Goal: Find specific page/section: Find specific page/section

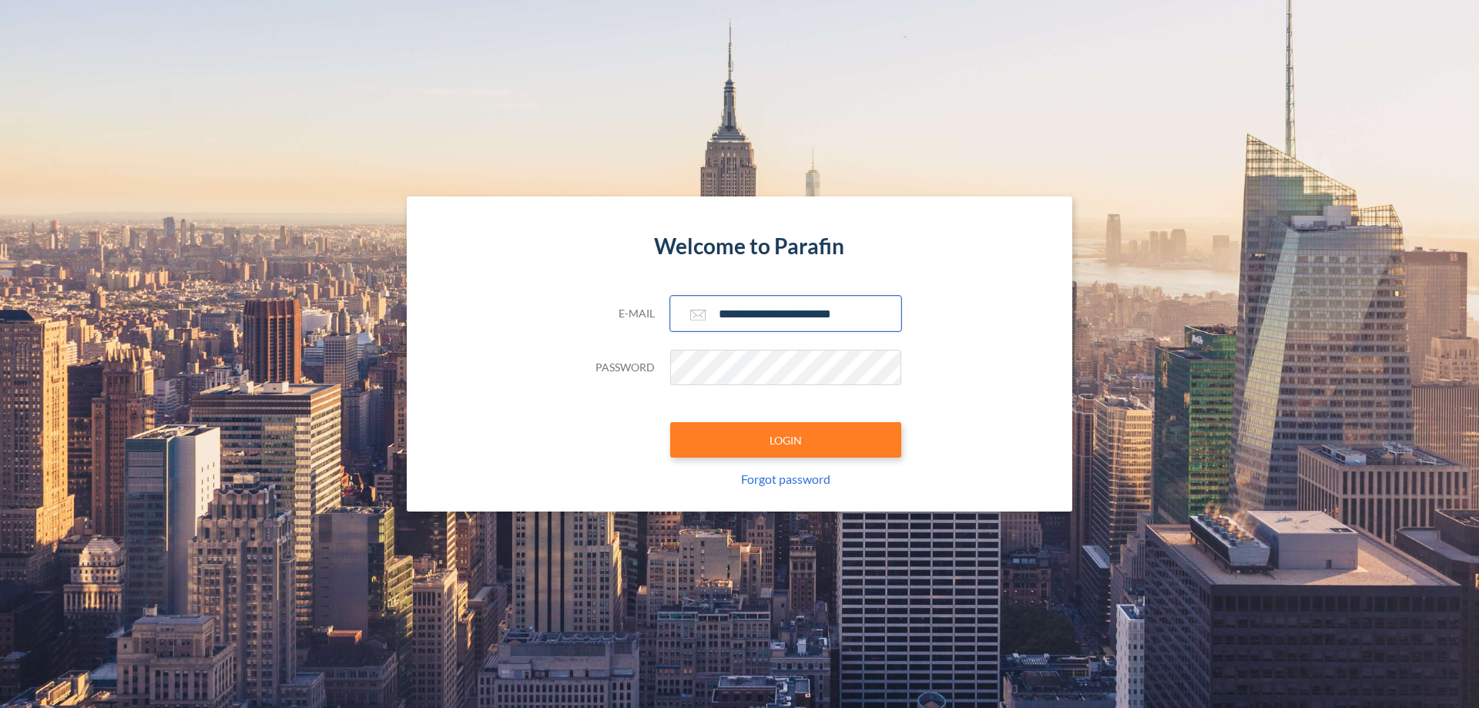
type input "**********"
click at [786, 440] on button "LOGIN" at bounding box center [785, 439] width 231 height 35
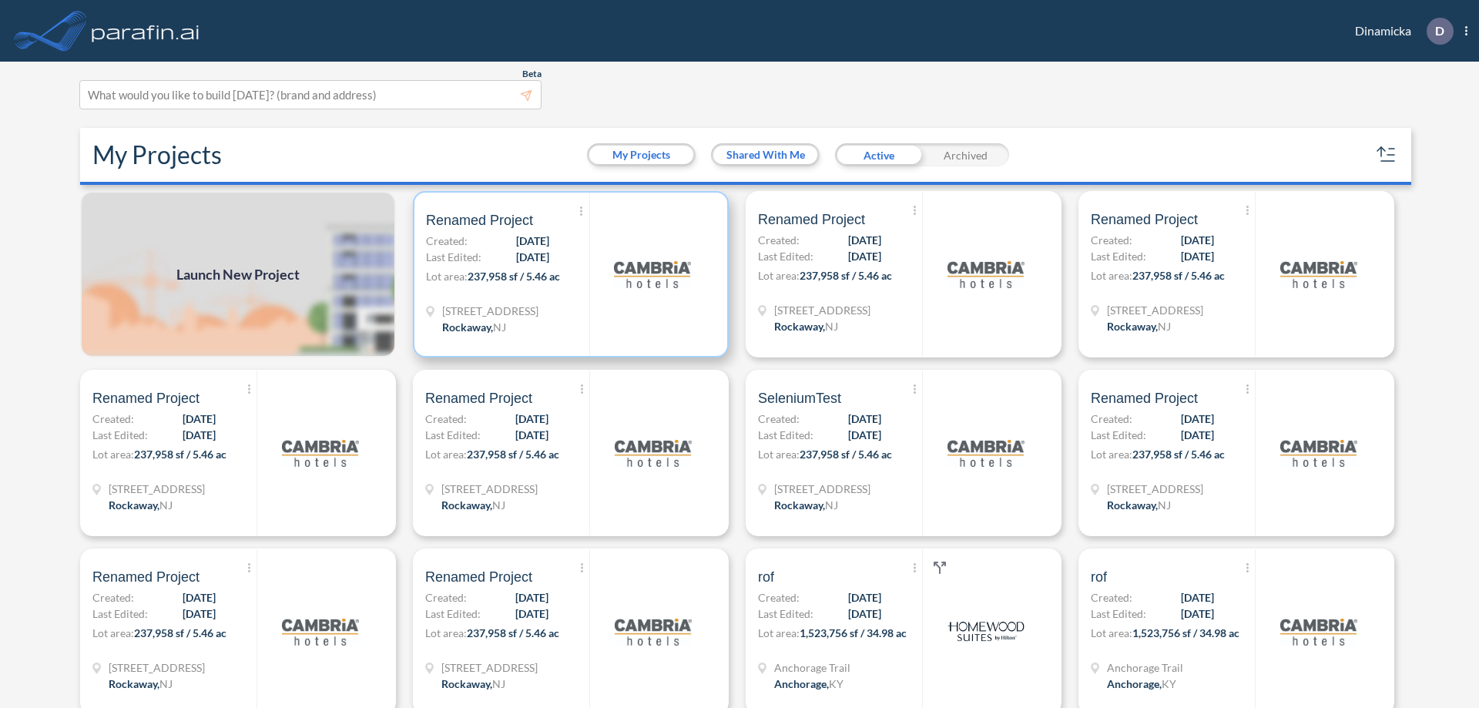
scroll to position [4, 0]
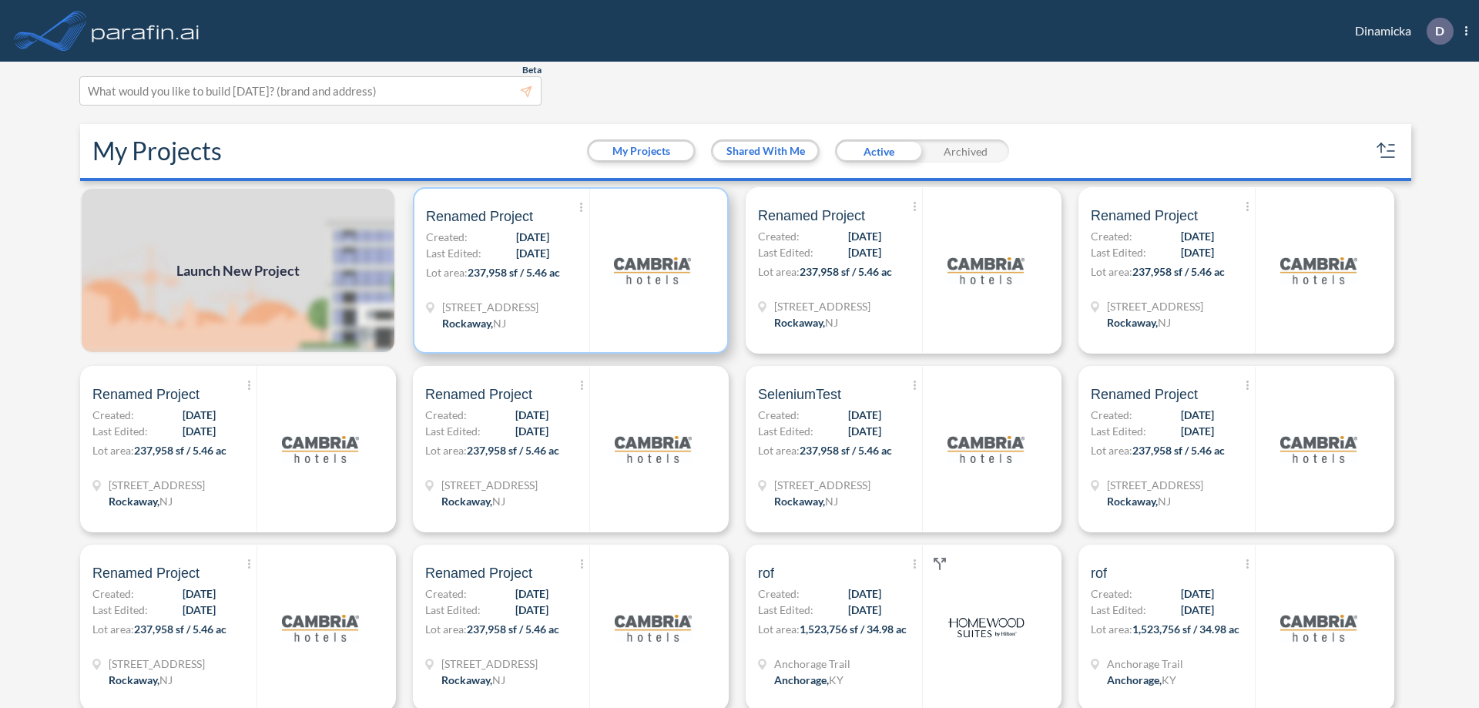
click at [568, 270] on p "Lot area: 237,958 sf / 5.46 ac" at bounding box center [507, 275] width 163 height 22
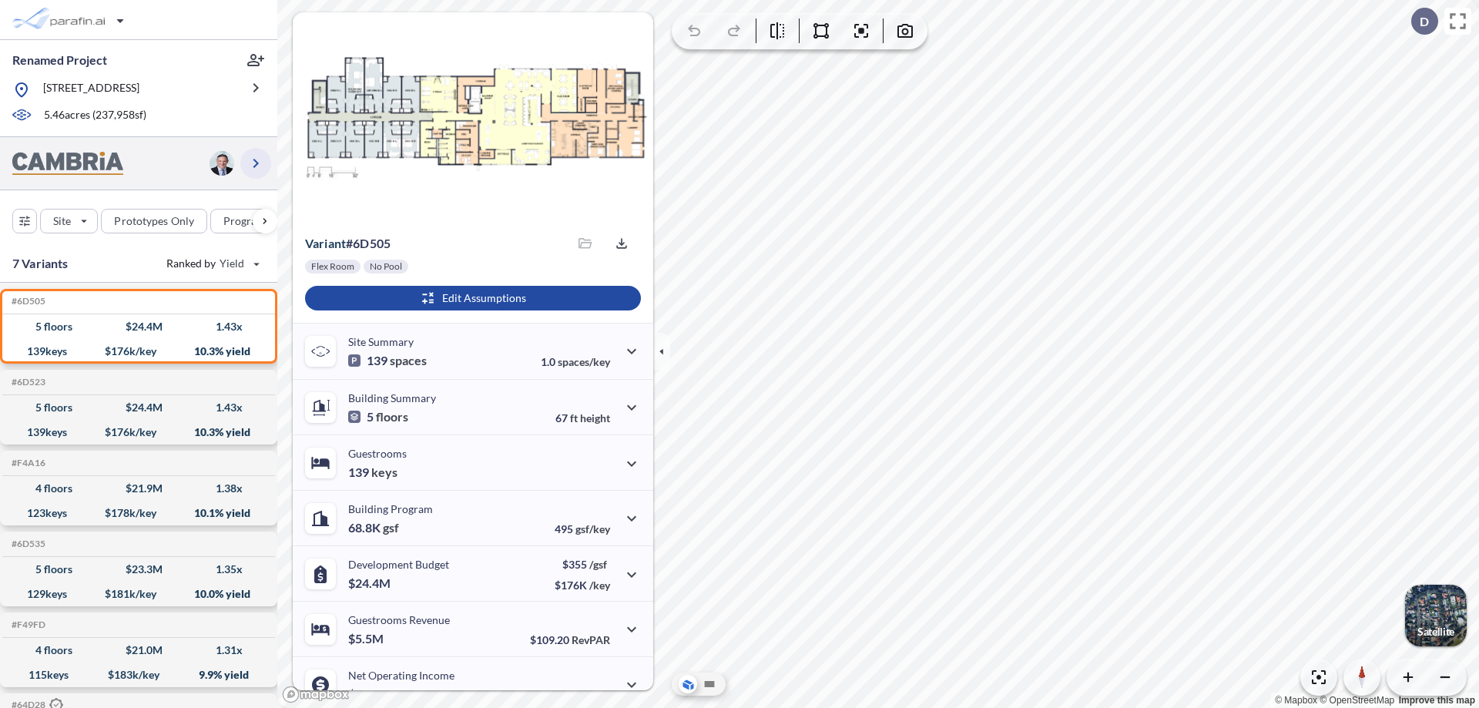
click at [256, 163] on icon "button" at bounding box center [256, 163] width 18 height 18
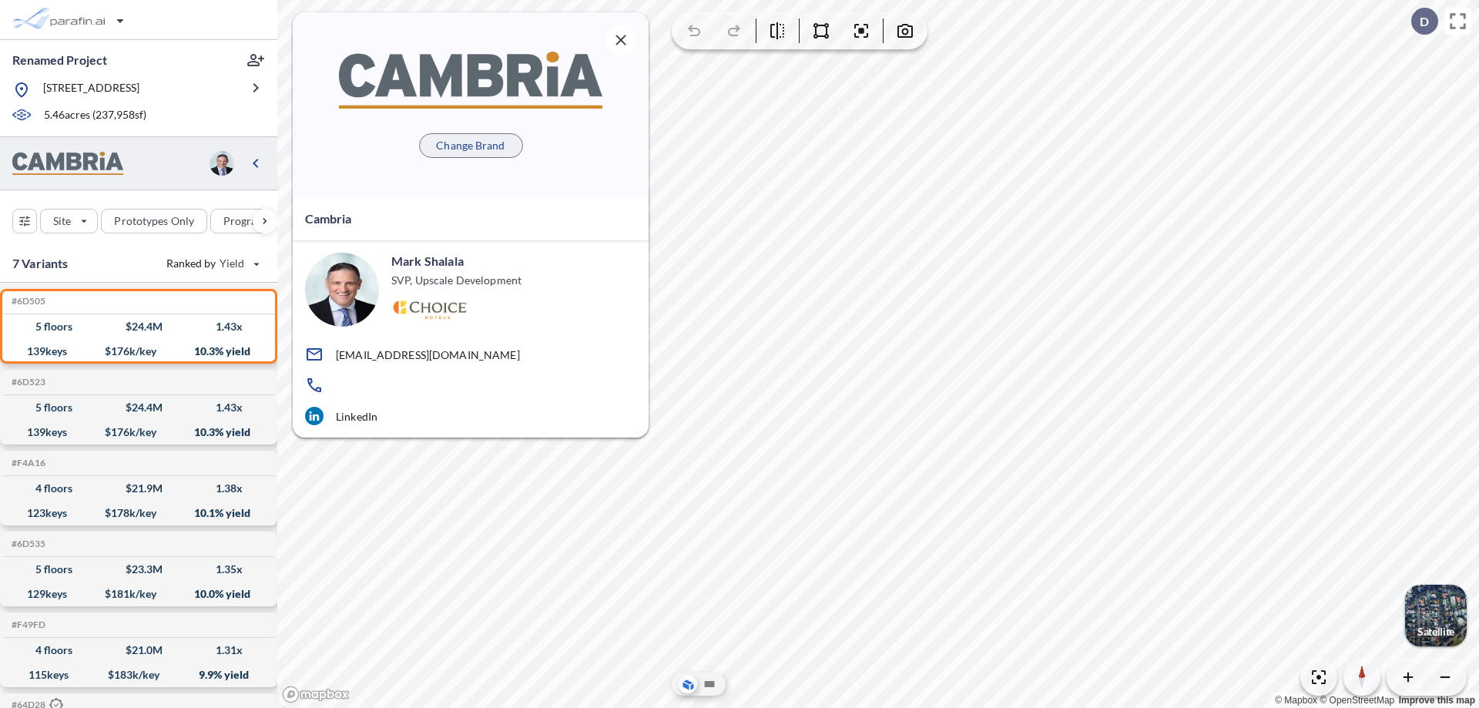
click at [471, 145] on p "Change Brand" at bounding box center [470, 145] width 69 height 15
